Goal: Task Accomplishment & Management: Use online tool/utility

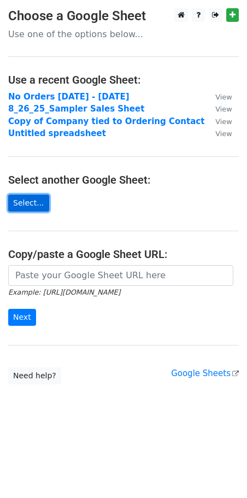
click at [30, 201] on link "Select..." at bounding box center [28, 203] width 41 height 17
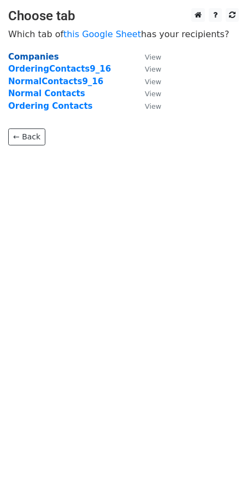
click at [38, 59] on strong "Companies" at bounding box center [33, 57] width 51 height 10
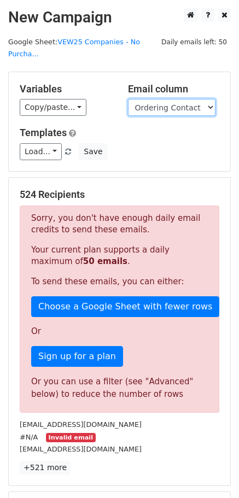
click at [201, 106] on select "Record Id Account Manager Company Name Partnered Date Shipping State Shipping C…" at bounding box center [171, 107] width 87 height 17
select select "Final Email Pull"
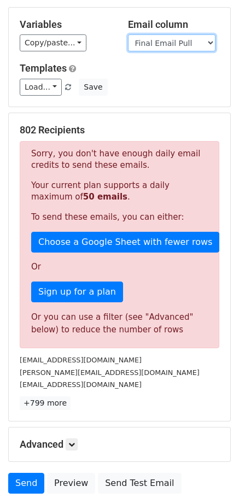
scroll to position [68, 0]
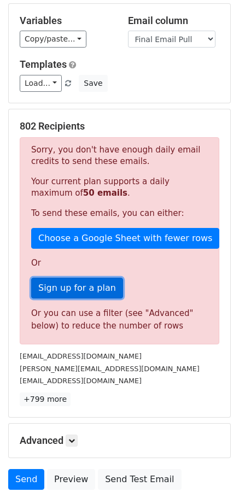
click at [68, 290] on link "Sign up for a plan" at bounding box center [77, 288] width 92 height 21
click at [98, 293] on link "Sign up for a plan" at bounding box center [77, 288] width 92 height 21
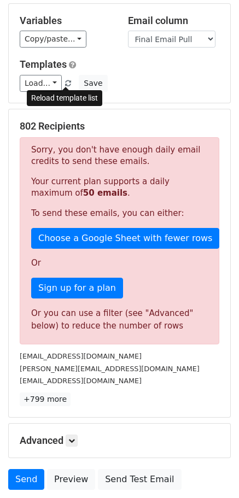
click at [67, 83] on span at bounding box center [68, 83] width 6 height 7
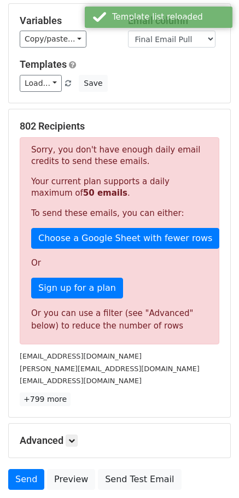
scroll to position [153, 0]
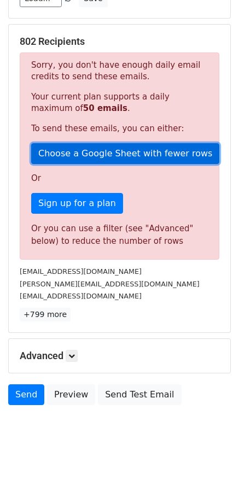
click at [86, 159] on link "Choose a Google Sheet with fewer rows" at bounding box center [125, 153] width 188 height 21
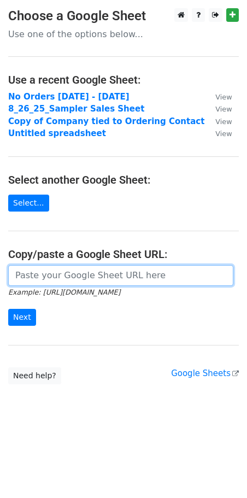
click at [49, 285] on input "url" at bounding box center [120, 275] width 225 height 21
paste input "https://docs.google.com/spreadsheets/d/1FfQcfPhbPqRPYXvMvwRKLBnclAyzapJDT9xa7Hf…"
type input "https://docs.google.com/spreadsheets/d/1FfQcfPhbPqRPYXvMvwRKLBnclAyzapJDT9xa7Hf…"
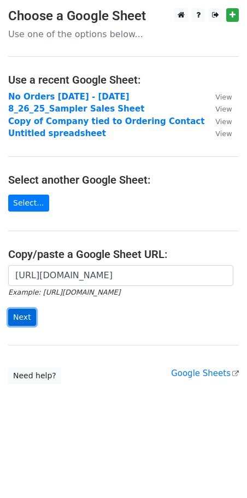
click at [14, 314] on input "Next" at bounding box center [22, 317] width 28 height 17
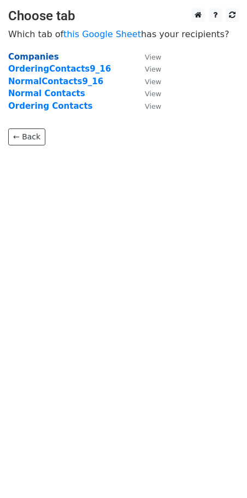
click at [42, 60] on strong "Companies" at bounding box center [33, 57] width 51 height 10
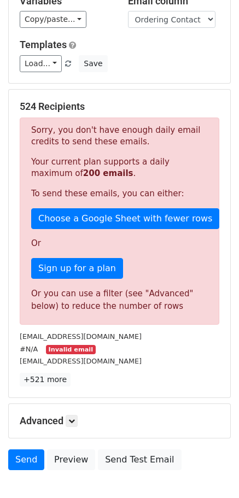
scroll to position [153, 0]
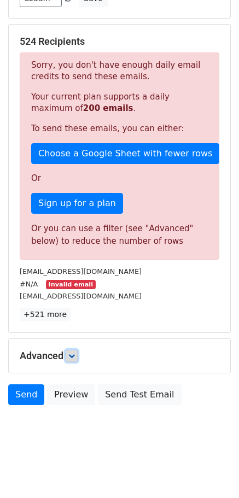
click at [69, 356] on link at bounding box center [72, 356] width 12 height 12
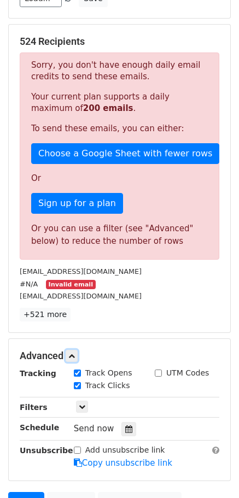
scroll to position [260, 0]
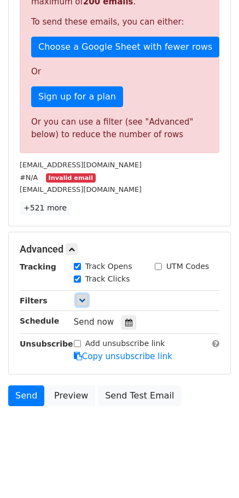
click at [80, 302] on icon at bounding box center [82, 300] width 7 height 7
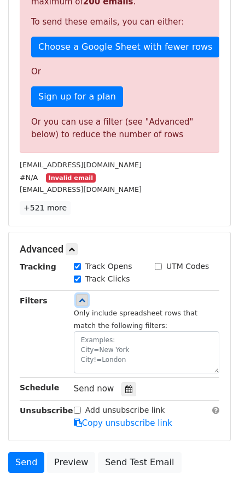
click at [86, 300] on link at bounding box center [82, 300] width 12 height 12
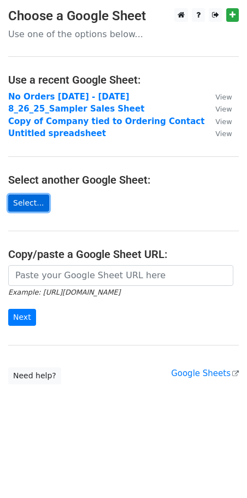
click at [37, 199] on link "Select..." at bounding box center [28, 203] width 41 height 17
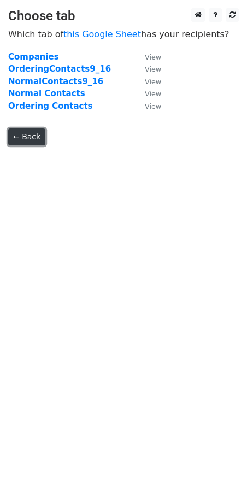
click at [28, 139] on link "← Back" at bounding box center [26, 137] width 37 height 17
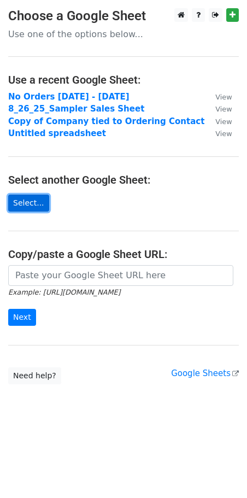
click at [38, 199] on link "Select..." at bounding box center [28, 203] width 41 height 17
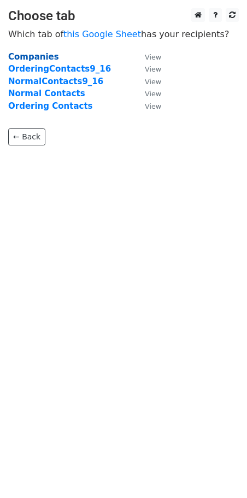
click at [31, 56] on strong "Companies" at bounding box center [33, 57] width 51 height 10
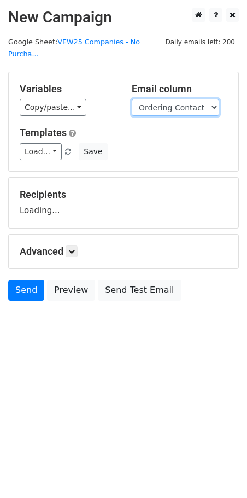
click at [154, 100] on select "Record Id Account Manager Company Name Partnered Date Shipping State Shipping C…" at bounding box center [175, 107] width 87 height 17
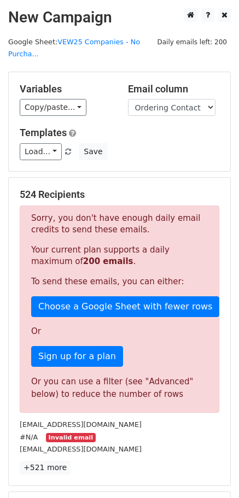
click at [170, 155] on div "Load... Webinar Invitation Order Confirmation Trial Expiration Warning Newslett…" at bounding box center [119, 151] width 216 height 17
click at [171, 99] on select "Record Id Account Manager Company Name Partnered Date Shipping State Shipping C…" at bounding box center [171, 107] width 87 height 17
select select "Delete NA Final Email Pull"
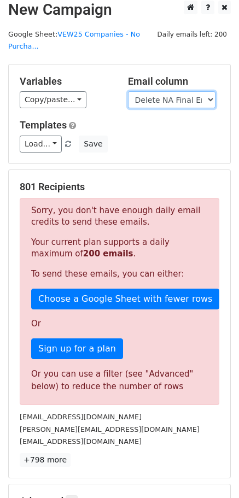
scroll to position [9, 0]
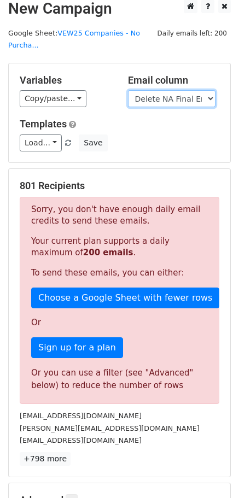
click at [171, 99] on select "Record Id Account Manager Company Name Partnered Date Shipping State Shipping C…" at bounding box center [171, 98] width 87 height 17
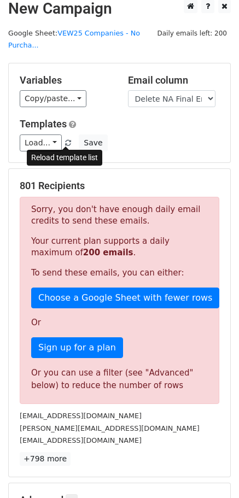
click at [68, 143] on span at bounding box center [68, 143] width 6 height 7
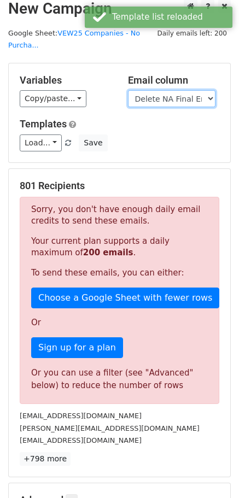
click at [202, 97] on select "Record Id Account Manager Company Name Partnered Date Shipping State Shipping C…" at bounding box center [171, 98] width 87 height 17
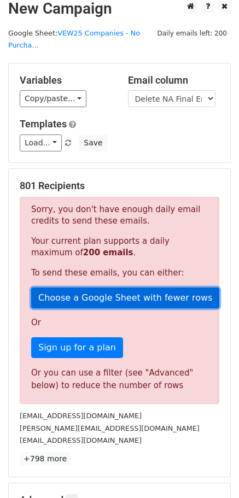
click at [104, 299] on link "Choose a Google Sheet with fewer rows" at bounding box center [125, 298] width 188 height 21
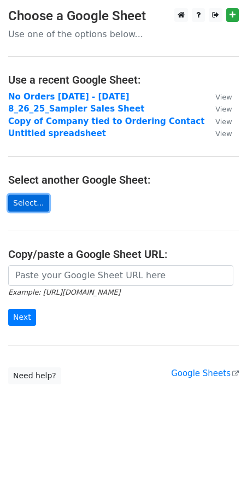
click at [39, 206] on link "Select..." at bounding box center [28, 203] width 41 height 17
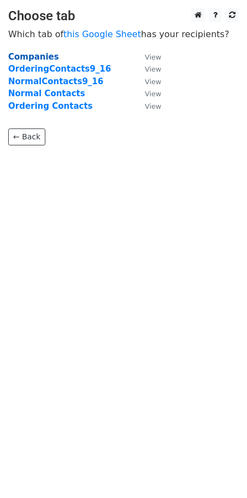
click at [45, 60] on strong "Companies" at bounding box center [33, 57] width 51 height 10
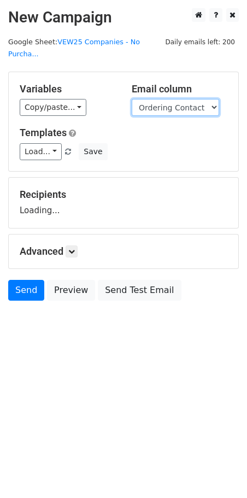
click at [189, 99] on select "Record Id Account Manager Company Name Partnered Date Shipping State Shipping C…" at bounding box center [175, 107] width 87 height 17
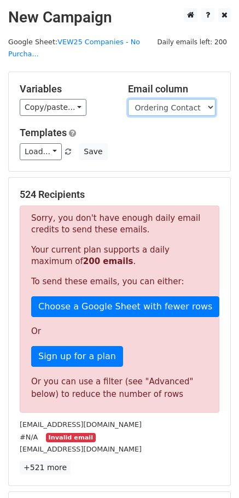
click at [186, 105] on select "Record Id Account Manager Company Name Partnered Date Shipping State Shipping C…" at bounding box center [171, 107] width 87 height 17
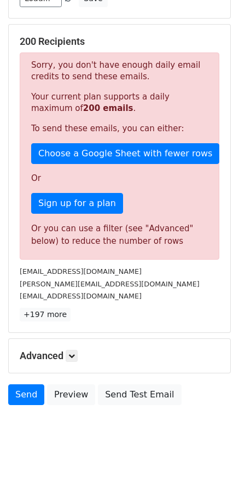
scroll to position [153, 0]
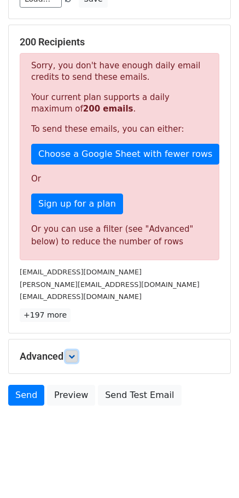
click at [70, 360] on link at bounding box center [72, 357] width 12 height 12
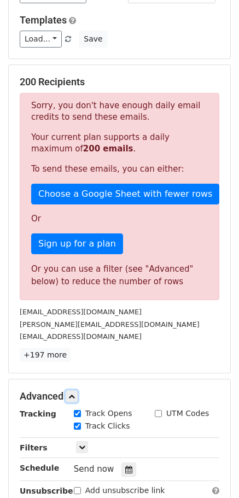
scroll to position [0, 0]
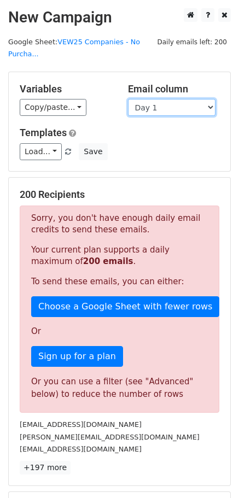
click at [174, 113] on select "Record Id Account Manager Company Name Partnered Date Shipping State Shipping C…" at bounding box center [171, 107] width 87 height 17
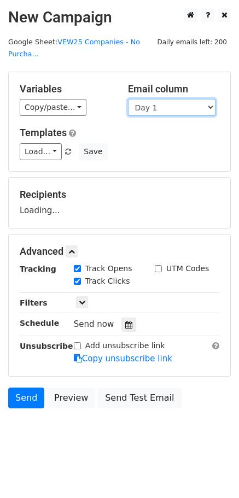
click at [160, 108] on select "Record Id Account Manager Company Name Partnered Date Shipping State Shipping C…" at bounding box center [171, 107] width 87 height 17
select select "Day 1"
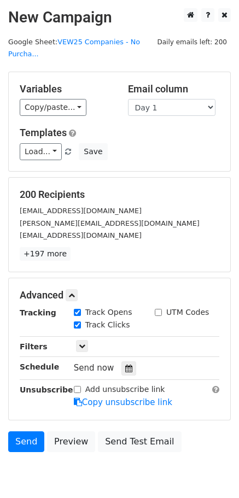
scroll to position [46, 0]
